Goal: Task Accomplishment & Management: Use online tool/utility

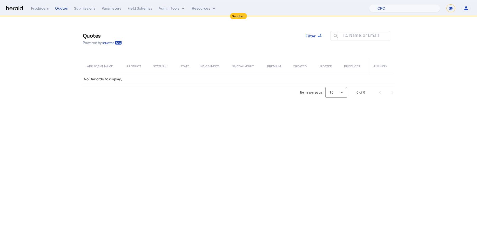
select select "pfm_h3db_crc"
select select "*******"
click at [407, 12] on select "1Fort Acrisure Acturis Affinity Advisors Affinity Risk Agentero AmWins Anzen Ao…" at bounding box center [404, 8] width 71 height 8
select select "pfm_8k2g_cowbell"
click at [377, 4] on select "1Fort Acrisure Acturis Affinity Advisors Affinity Risk Agentero AmWins Anzen Ao…" at bounding box center [404, 8] width 71 height 8
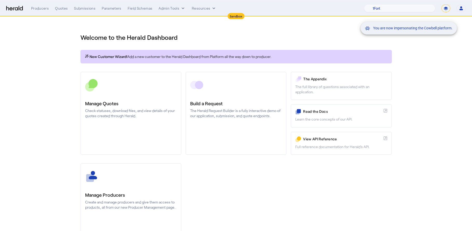
click at [57, 52] on div "You are now impersonating the Cowbell platform." at bounding box center [236, 115] width 472 height 231
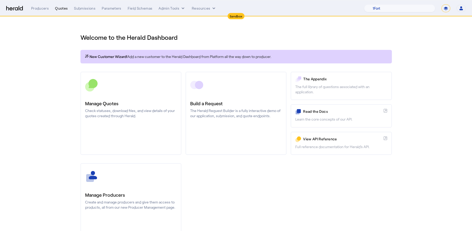
click at [65, 8] on div "Quotes" at bounding box center [61, 8] width 13 height 5
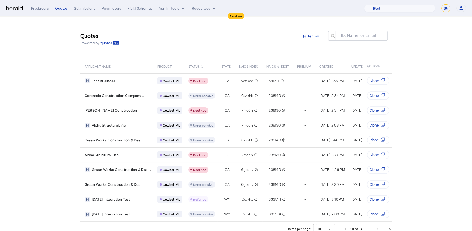
click at [225, 56] on div "Quotes Powered by /quotes Filter ID, Name, or Email search APPLICANT NAME PRODU…" at bounding box center [236, 119] width 332 height 205
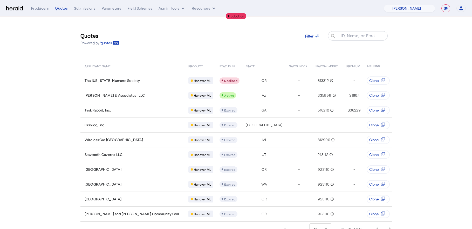
select select "pfm_8n7g_marsh"
select select "**********"
click at [264, 44] on div "Quotes Powered by /quotes Filter ID, Name, or Email search" at bounding box center [235, 38] width 311 height 23
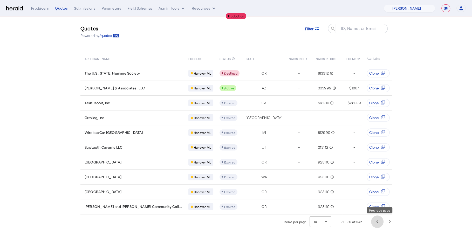
click at [378, 222] on span "Previous page" at bounding box center [377, 221] width 12 height 12
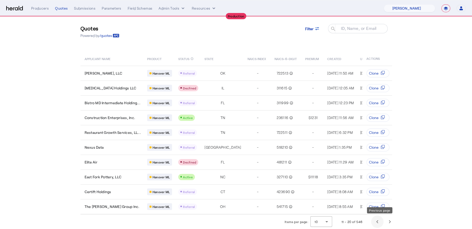
click at [378, 222] on span "Previous page" at bounding box center [377, 221] width 12 height 12
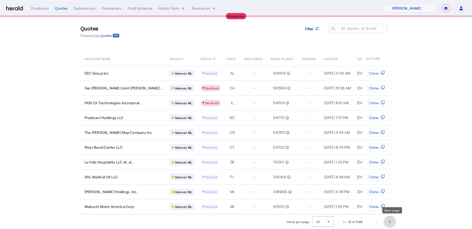
click at [393, 219] on span "Next page" at bounding box center [389, 221] width 12 height 12
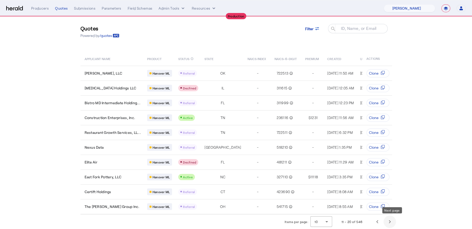
click at [393, 219] on span "Next page" at bounding box center [389, 221] width 12 height 12
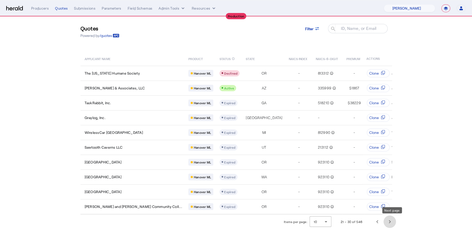
click at [393, 219] on span "Next page" at bounding box center [389, 221] width 12 height 12
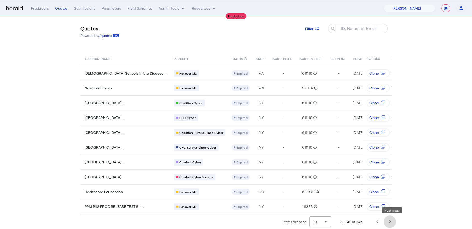
click at [393, 219] on span "Next page" at bounding box center [389, 221] width 12 height 12
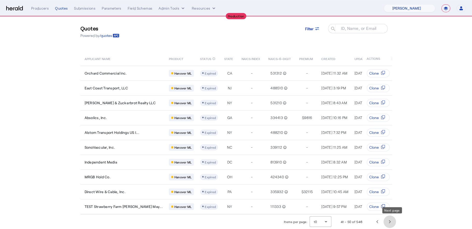
click at [393, 219] on span "Next page" at bounding box center [389, 221] width 12 height 12
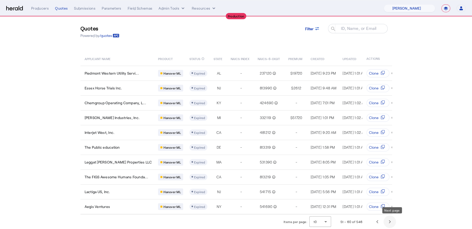
click at [393, 219] on span "Next page" at bounding box center [389, 221] width 12 height 12
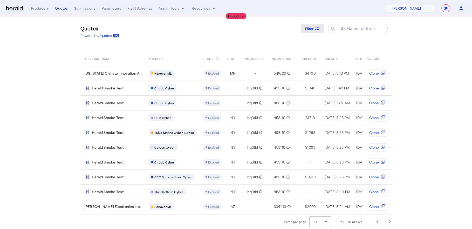
click at [315, 28] on span at bounding box center [312, 28] width 23 height 12
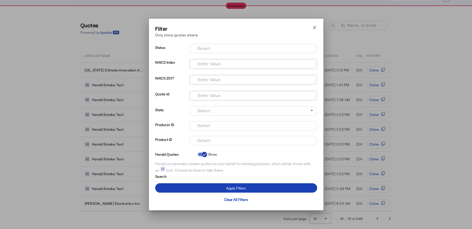
scroll to position [0, 0]
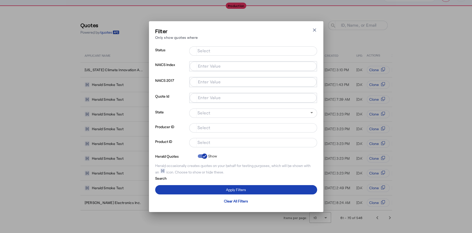
click at [215, 145] on input "Select" at bounding box center [252, 142] width 118 height 6
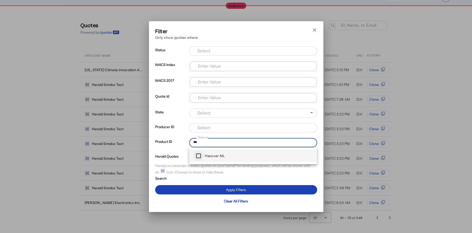
type input "***"
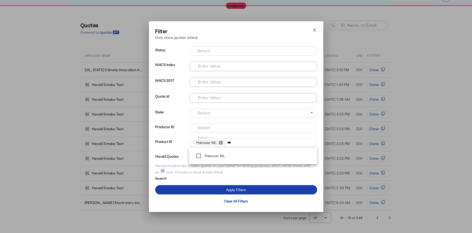
click at [218, 191] on span at bounding box center [236, 190] width 162 height 12
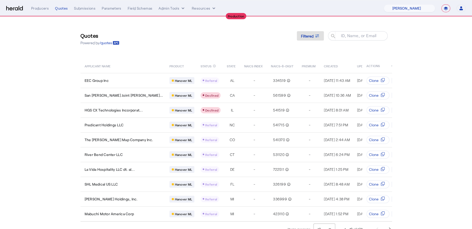
scroll to position [10, 0]
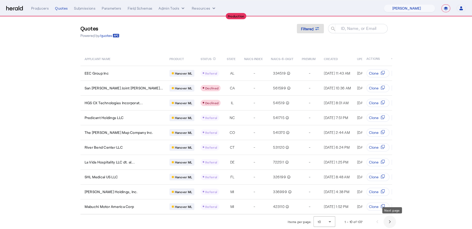
click at [391, 218] on span "Next page" at bounding box center [389, 221] width 12 height 12
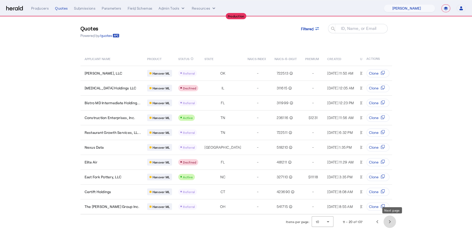
click at [391, 218] on span "Next page" at bounding box center [389, 221] width 12 height 12
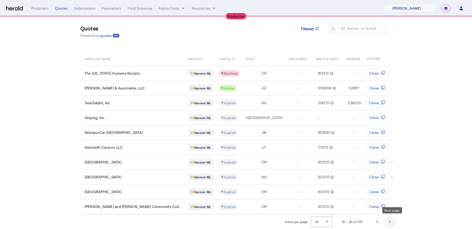
click at [391, 218] on span "Next page" at bounding box center [389, 221] width 12 height 12
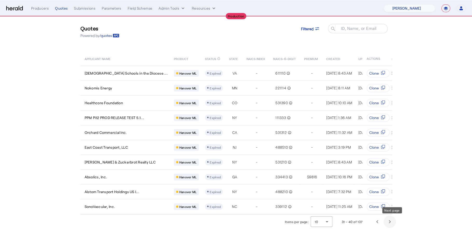
click at [391, 218] on span "Next page" at bounding box center [389, 221] width 12 height 12
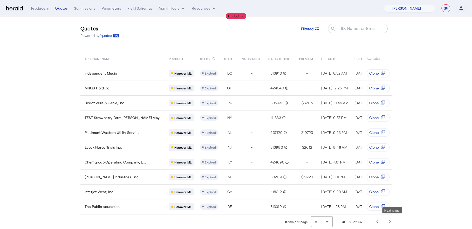
click at [391, 218] on span "Next page" at bounding box center [389, 221] width 12 height 12
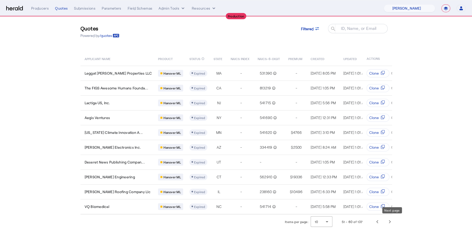
click at [391, 218] on span "Next page" at bounding box center [389, 221] width 12 height 12
